Goal: Transaction & Acquisition: Purchase product/service

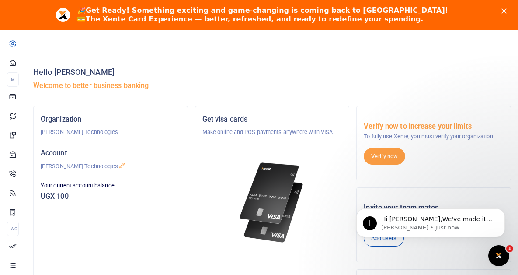
click at [507, 10] on icon "Close" at bounding box center [504, 10] width 5 height 5
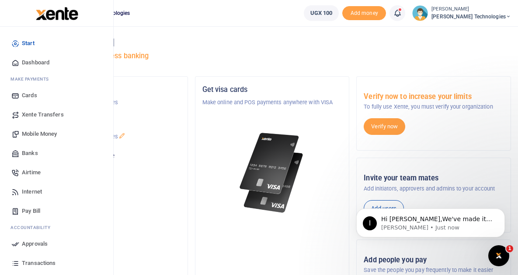
click at [37, 174] on span "Airtime" at bounding box center [31, 172] width 19 height 9
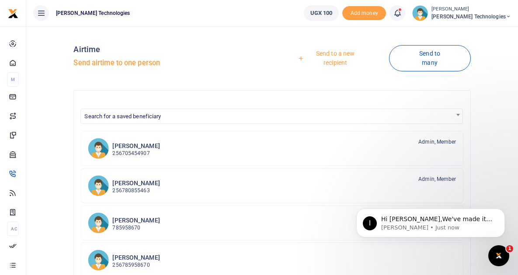
click at [342, 62] on link "Send to a new recipient" at bounding box center [332, 57] width 113 height 25
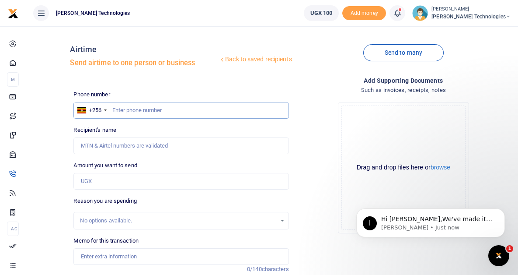
click at [152, 108] on input "text" at bounding box center [180, 110] width 215 height 17
type input "770829508"
type input "Lydia Kataike"
type input "770829508"
click at [125, 181] on input "Amount you want to send" at bounding box center [180, 181] width 215 height 17
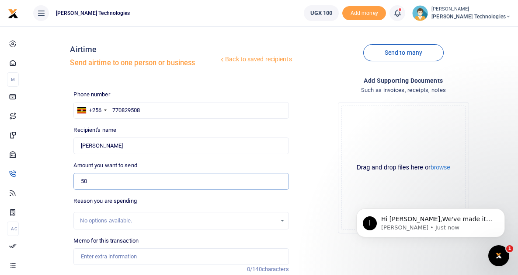
type input "5"
click at [119, 179] on input "Amount you want to send" at bounding box center [180, 181] width 215 height 17
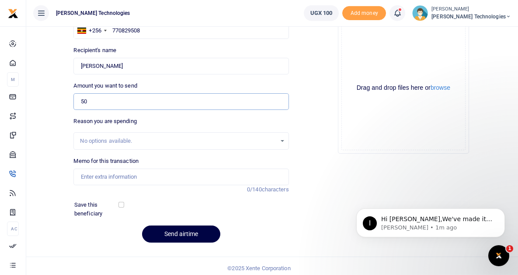
scroll to position [84, 0]
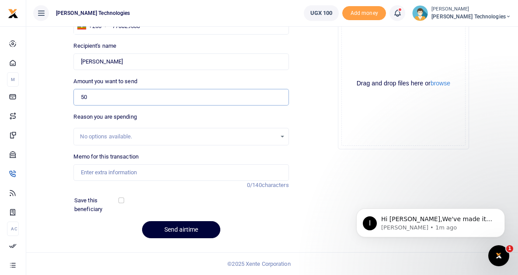
type input "50"
click at [172, 230] on button "Send airtime" at bounding box center [181, 229] width 78 height 17
type input "vvvv"
click at [173, 230] on button "Send airtime" at bounding box center [181, 229] width 78 height 17
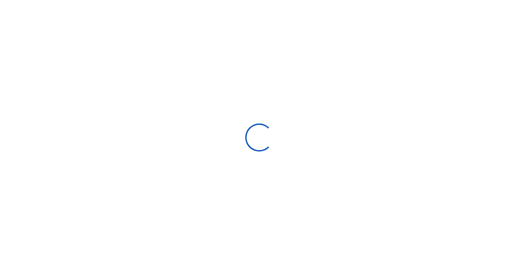
select select "Loading categories"
select select
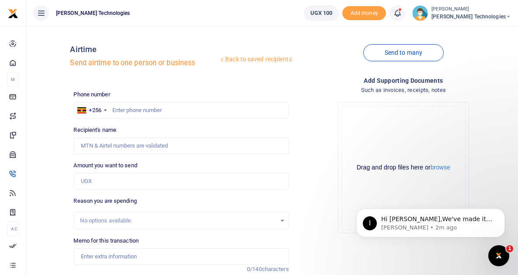
click at [495, 15] on span "[PERSON_NAME] Technologies" at bounding box center [472, 17] width 80 height 8
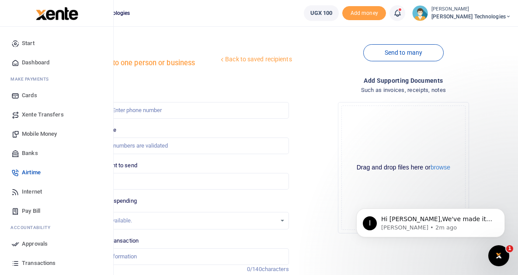
click at [44, 116] on span "Xente Transfers" at bounding box center [43, 114] width 42 height 9
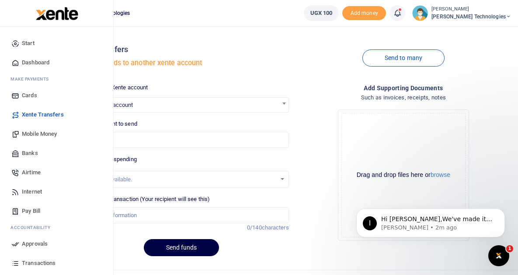
click at [35, 263] on span "Transactions" at bounding box center [39, 263] width 34 height 9
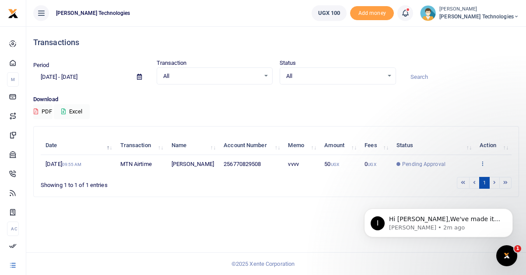
click at [482, 163] on icon at bounding box center [482, 163] width 6 height 6
click at [476, 178] on link "View details" at bounding box center [476, 178] width 69 height 12
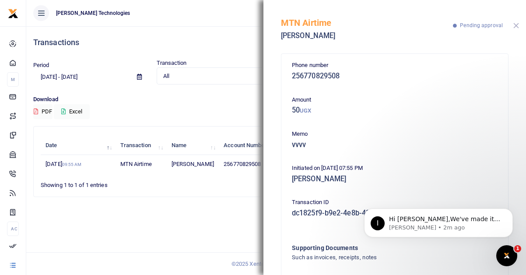
click at [518, 26] on button "Close" at bounding box center [516, 26] width 6 height 6
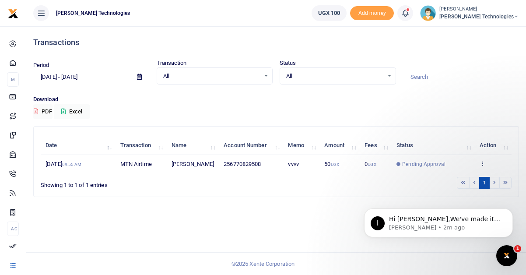
click at [490, 14] on span "[PERSON_NAME] Technologies" at bounding box center [479, 17] width 80 height 8
click at [478, 63] on link "Logout" at bounding box center [463, 64] width 69 height 12
